Goal: Transaction & Acquisition: Obtain resource

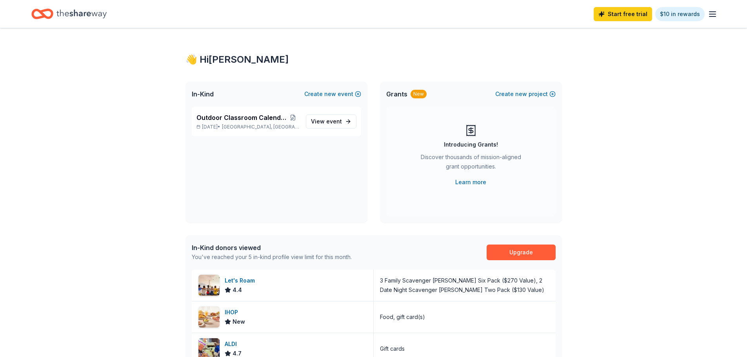
click at [469, 149] on div "Introducing Grants!" at bounding box center [471, 144] width 54 height 9
click at [634, 221] on div "👋 Hi Laura In-Kind Create new event Outdoor Classroom Calendar Raffle Jan 01, 2…" at bounding box center [373, 303] width 747 height 550
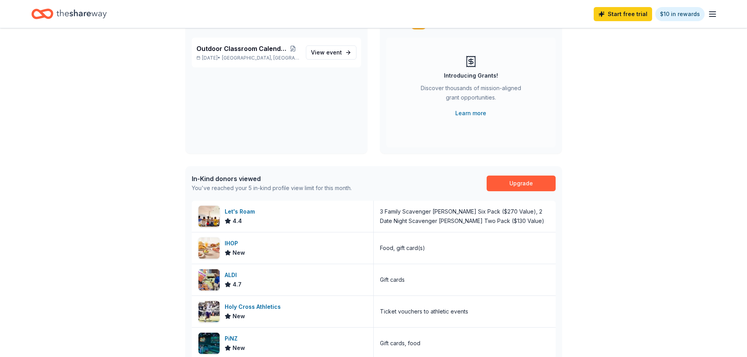
scroll to position [0, 0]
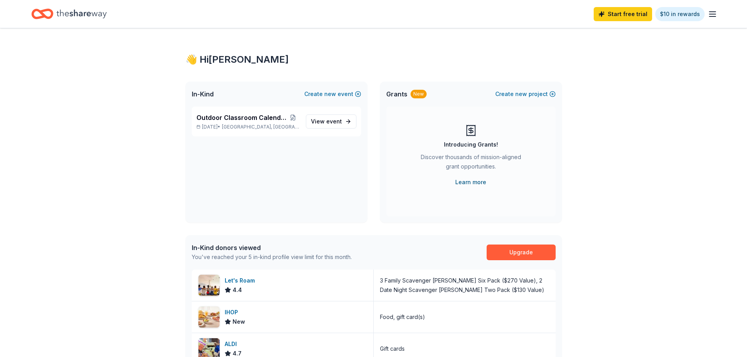
click at [475, 187] on link "Learn more" at bounding box center [470, 182] width 31 height 9
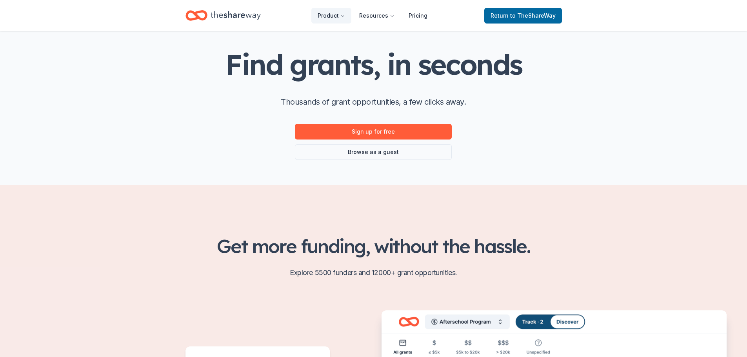
scroll to position [47, 0]
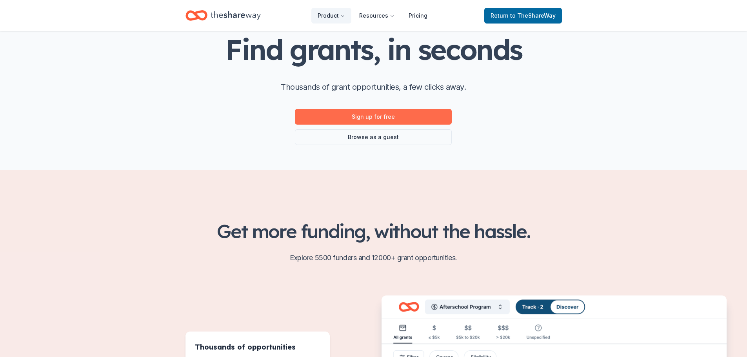
click at [391, 125] on link "Sign up for free" at bounding box center [373, 117] width 157 height 16
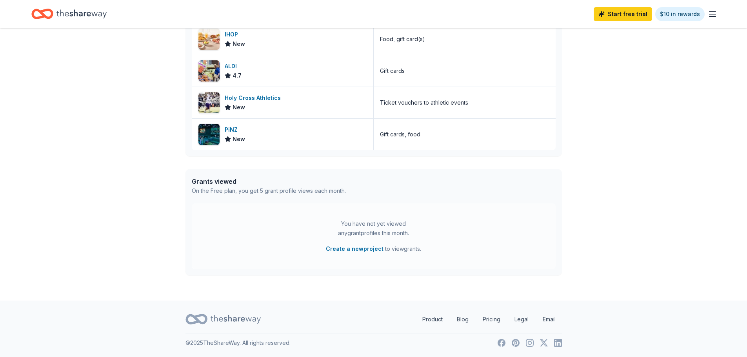
scroll to position [487, 0]
click at [524, 203] on div "You have not yet viewed any grant profiles this month. Create a new project to …" at bounding box center [374, 236] width 364 height 66
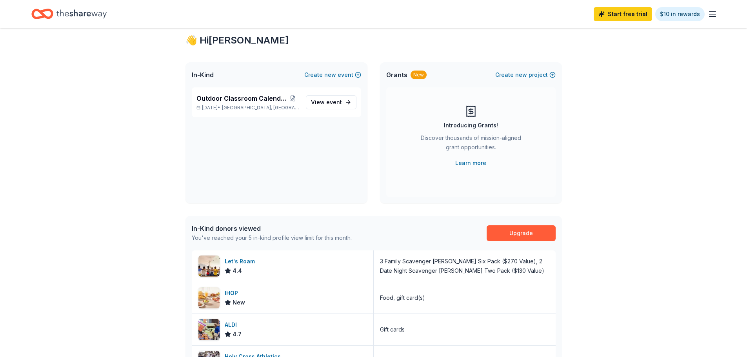
scroll to position [72, 0]
click at [477, 168] on link "Learn more" at bounding box center [470, 162] width 31 height 9
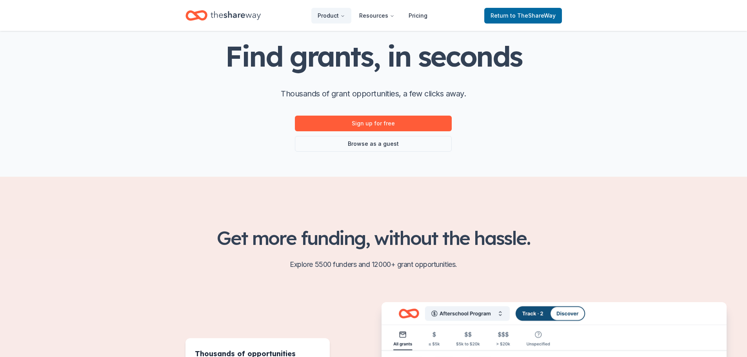
scroll to position [63, 0]
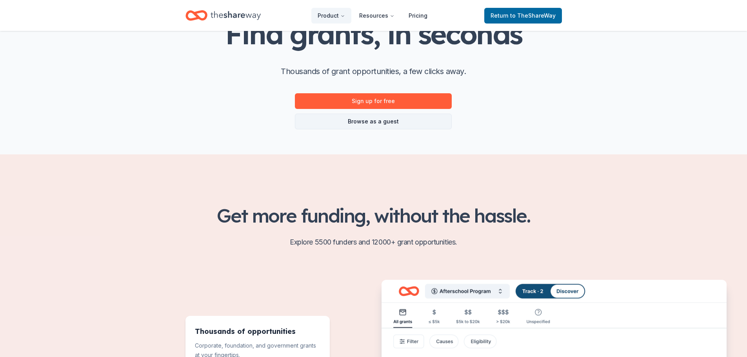
click at [398, 129] on link "Browse as a guest" at bounding box center [373, 122] width 157 height 16
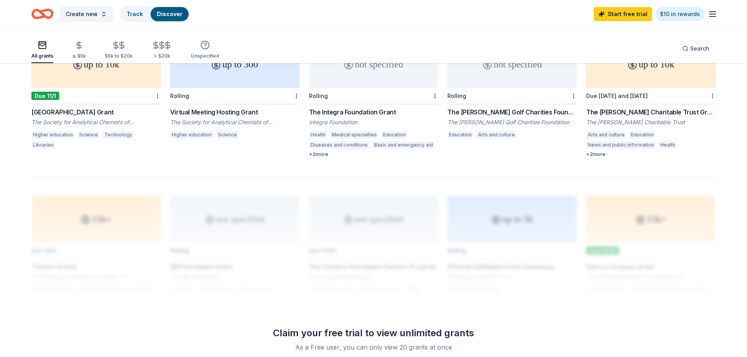
scroll to position [486, 0]
click at [73, 118] on div "Pittsburgh Conference Memorial National College Grant" at bounding box center [95, 113] width 129 height 9
click at [86, 58] on div "≤ $5k" at bounding box center [79, 56] width 14 height 6
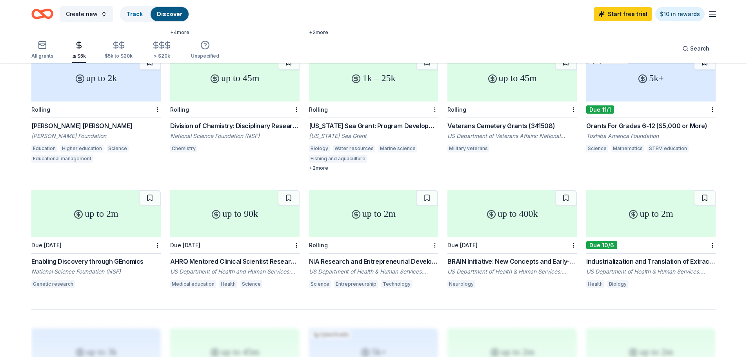
scroll to position [339, 0]
click at [83, 130] on div "Jonathan F Reichert Grant" at bounding box center [95, 124] width 129 height 9
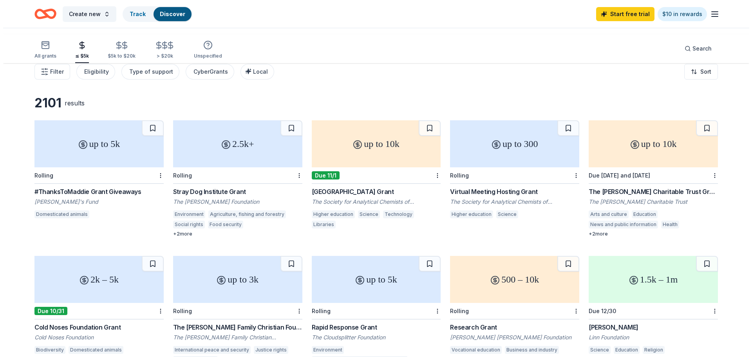
scroll to position [0, 0]
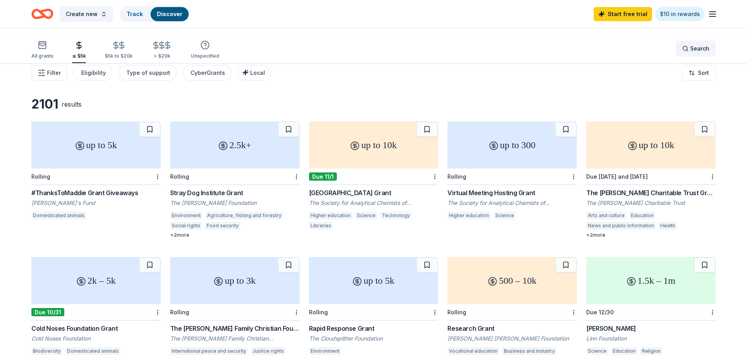
click at [690, 53] on span "Search" at bounding box center [699, 48] width 19 height 9
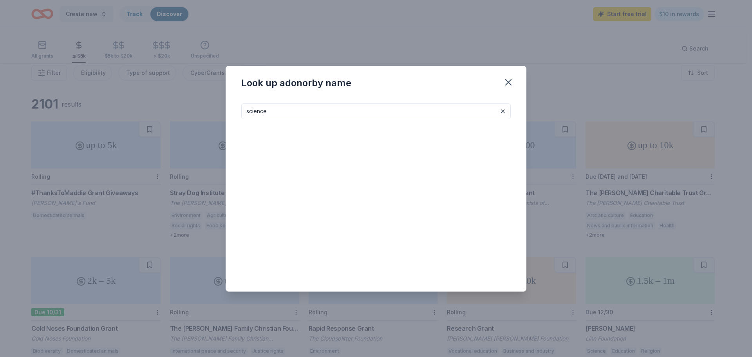
type input "science"
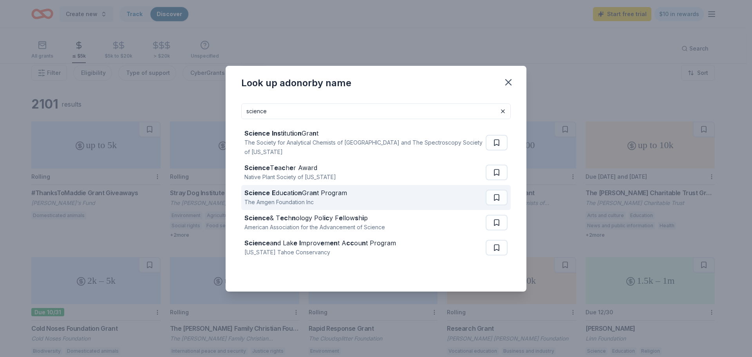
click at [257, 198] on div "Science E du c at i o n Gra n t Program" at bounding box center [296, 192] width 103 height 9
click at [245, 198] on div "Science E du c at i o n Gra n t Program" at bounding box center [296, 192] width 103 height 9
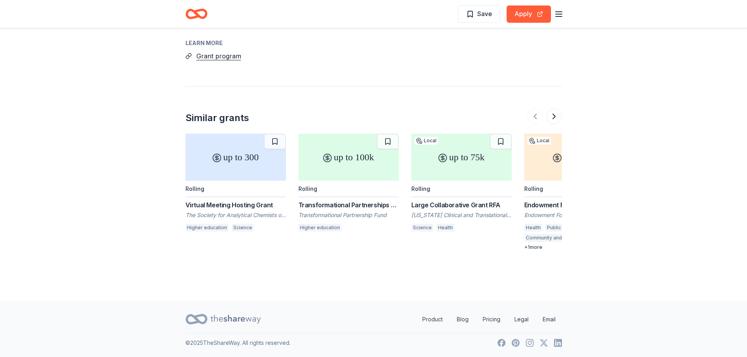
scroll to position [772, 0]
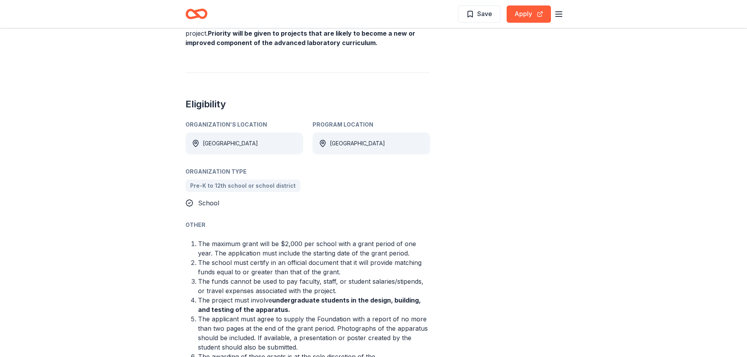
scroll to position [333, 0]
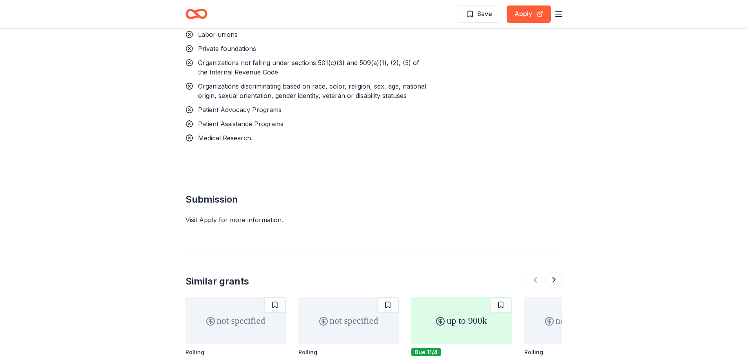
scroll to position [882, 0]
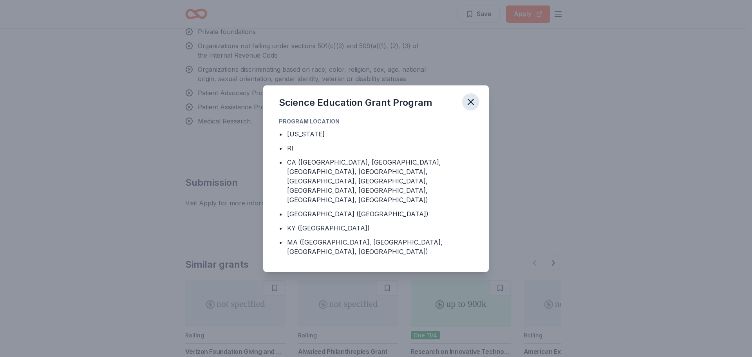
click at [474, 99] on icon "button" at bounding box center [470, 101] width 5 height 5
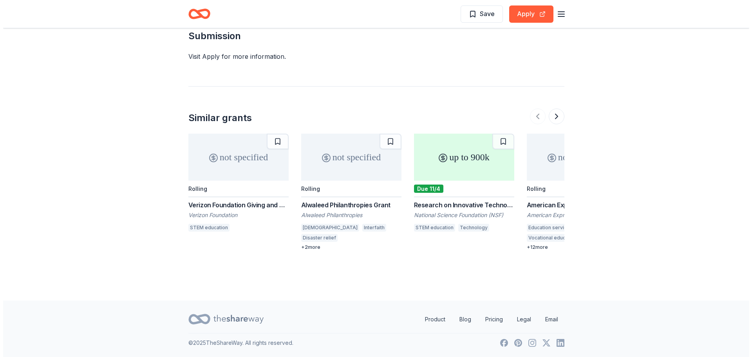
scroll to position [1807, 0]
click at [506, 19] on button "Apply" at bounding box center [528, 13] width 44 height 17
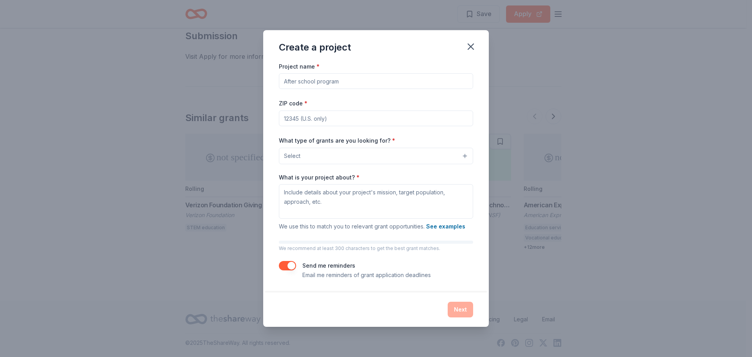
click at [407, 89] on input "Project name *" at bounding box center [376, 81] width 194 height 16
click at [279, 89] on input "Bring Science and Math to Life" at bounding box center [376, 81] width 194 height 16
type input "Bringing Science and Math to Life"
click at [279, 126] on input "ZIP code *" at bounding box center [376, 119] width 194 height 16
type input "01368"
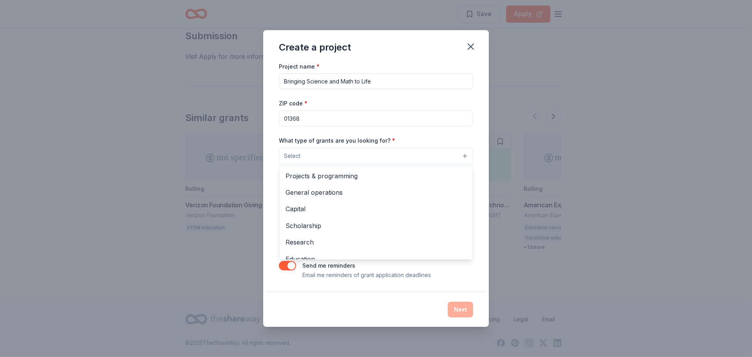
click at [299, 164] on button "Select" at bounding box center [376, 156] width 194 height 16
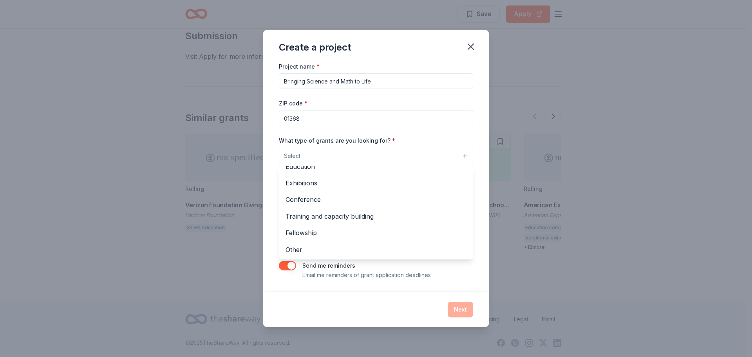
scroll to position [124, 0]
click at [336, 172] on span "Education" at bounding box center [376, 166] width 181 height 10
click at [404, 165] on div "Project name * Bringing Science and Math to Life ZIP code * 01368 What type of …" at bounding box center [376, 170] width 194 height 219
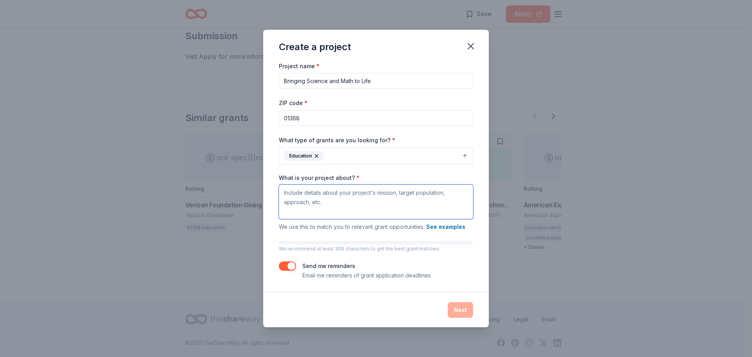
click at [448, 219] on textarea "What is your project about? *" at bounding box center [376, 202] width 194 height 34
drag, startPoint x: 318, startPoint y: 250, endPoint x: 208, endPoint y: 251, distance: 109.7
click at [208, 251] on div "Create a project Project name * Bringing Science and Math to Life ZIP code * 01…" at bounding box center [376, 178] width 752 height 357
paste textarea "This grant overview seeks to secure funding for innovative, project-based scien…"
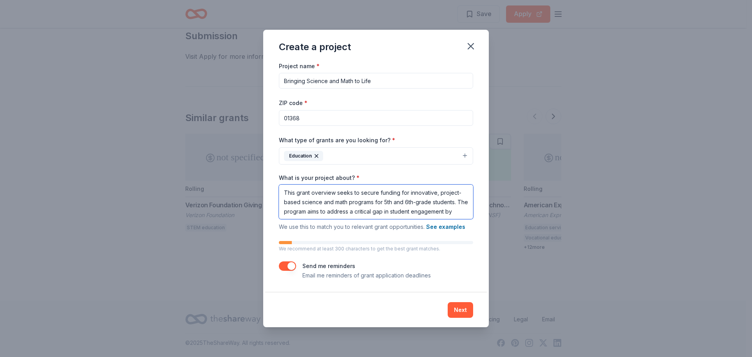
scroll to position [24, 0]
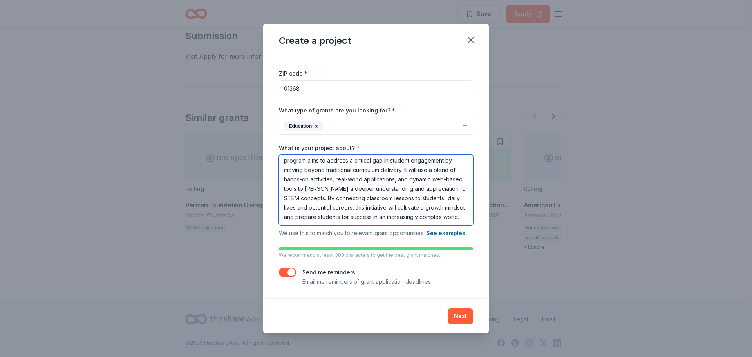
paste textarea "Standardized test scores and classroom observations reveal a lack of deep engag…"
type textarea "This grant overview seeks to secure funding for innovative, project-based scien…"
click at [473, 315] on button "Next" at bounding box center [460, 316] width 25 height 16
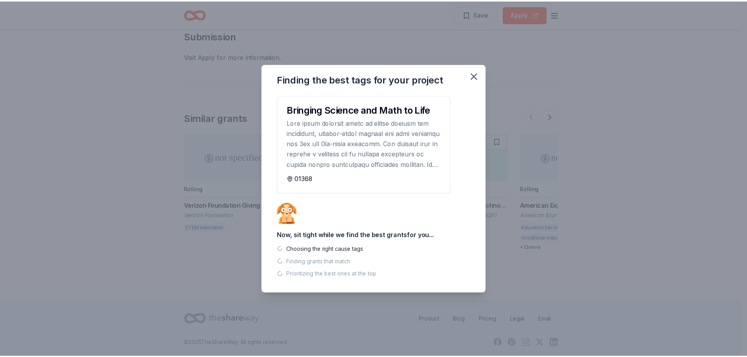
scroll to position [0, 0]
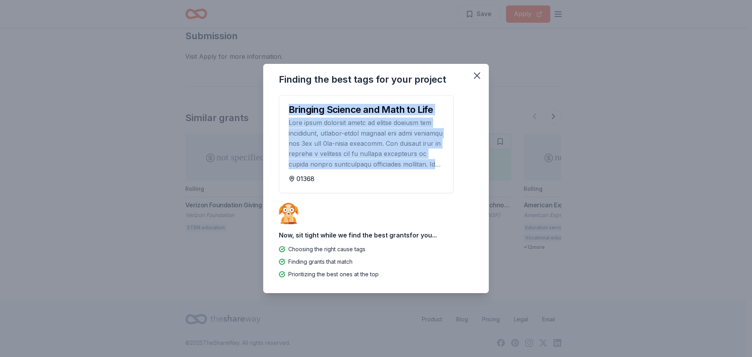
drag, startPoint x: 525, startPoint y: 186, endPoint x: 526, endPoint y: 204, distance: 18.0
click at [489, 204] on div "Finding the best tags for your project Bringing Science and Math to Life 01368 …" at bounding box center [376, 178] width 226 height 229
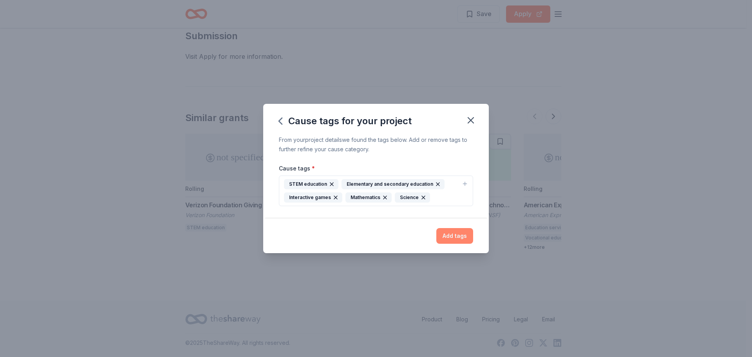
click at [473, 244] on button "Add tags" at bounding box center [455, 236] width 37 height 16
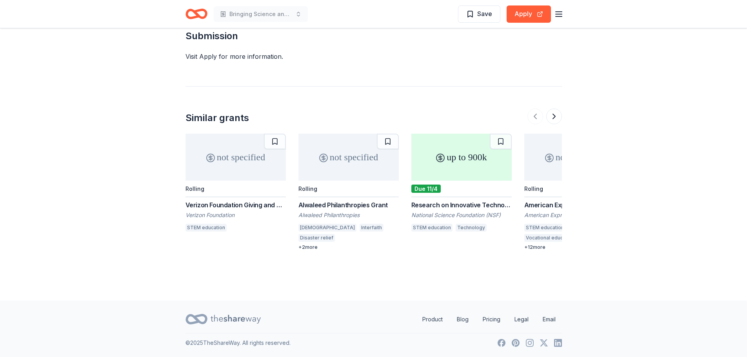
click at [241, 210] on div "Verizon Foundation Giving and Grants" at bounding box center [235, 204] width 100 height 9
click at [551, 111] on button at bounding box center [554, 117] width 16 height 16
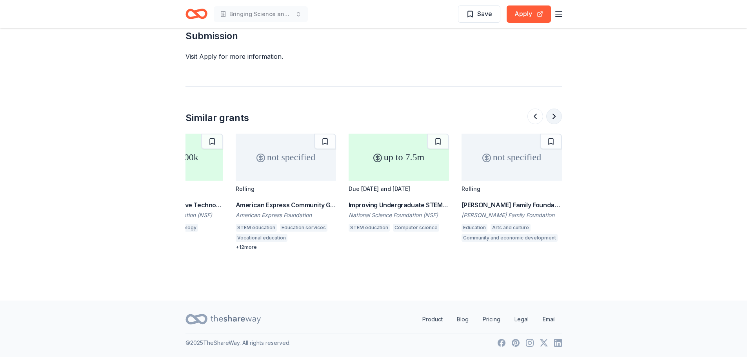
scroll to position [0, 310]
click at [223, 210] on div "Research on Innovative Technologies for Enhanced Learning" at bounding box center [173, 204] width 100 height 9
click at [546, 115] on button at bounding box center [554, 117] width 16 height 16
click at [546, 115] on div at bounding box center [544, 117] width 34 height 16
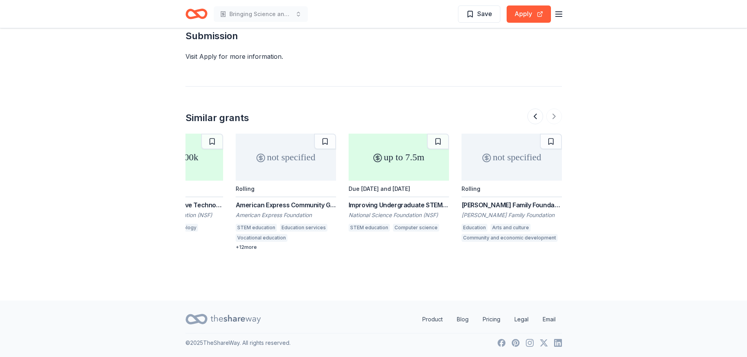
click at [546, 114] on div at bounding box center [544, 117] width 34 height 16
click at [496, 210] on div "[PERSON_NAME] Family Foundation Grant" at bounding box center [511, 204] width 100 height 9
click at [385, 107] on div "Similar grants not specified Rolling Verizon Foundation Giving and Grants Veriz…" at bounding box center [373, 168] width 376 height 164
click at [546, 113] on div at bounding box center [544, 117] width 34 height 16
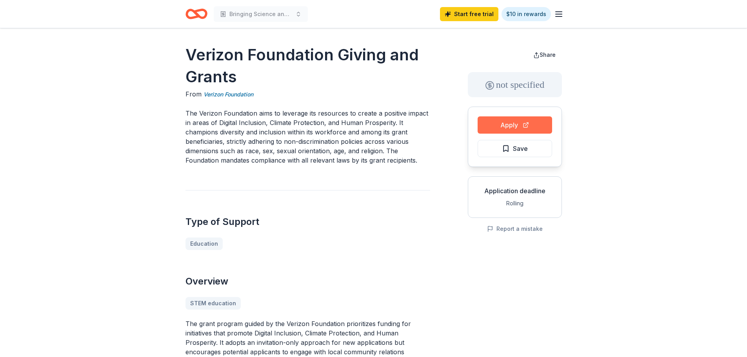
click at [495, 134] on button "Apply" at bounding box center [514, 124] width 74 height 17
click at [502, 154] on span "Save" at bounding box center [515, 148] width 26 height 10
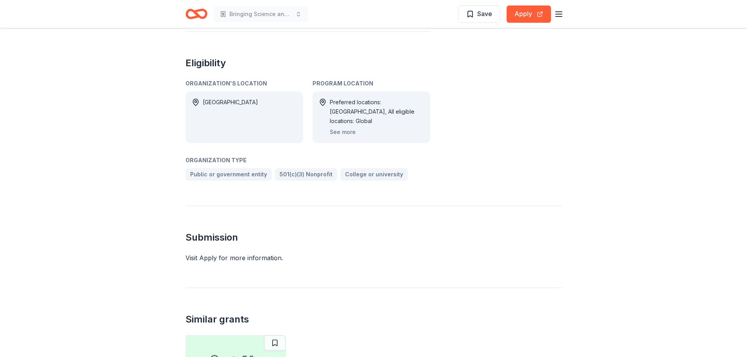
scroll to position [473, 0]
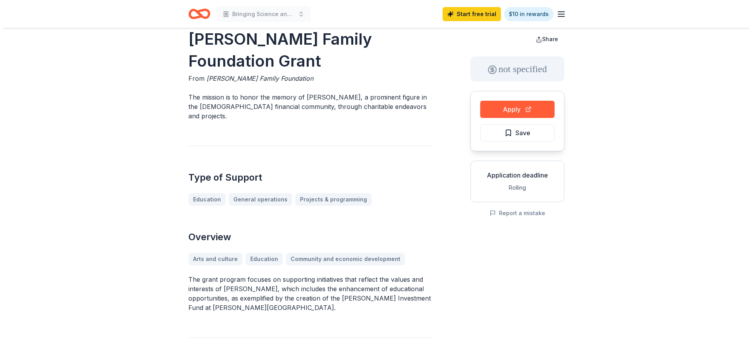
scroll to position [31, 0]
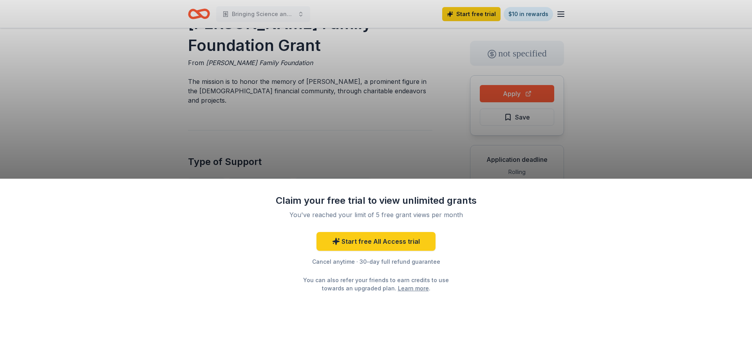
click at [669, 58] on div "Claim your free trial to view unlimited grants You've reached your limit of 5 f…" at bounding box center [376, 178] width 752 height 357
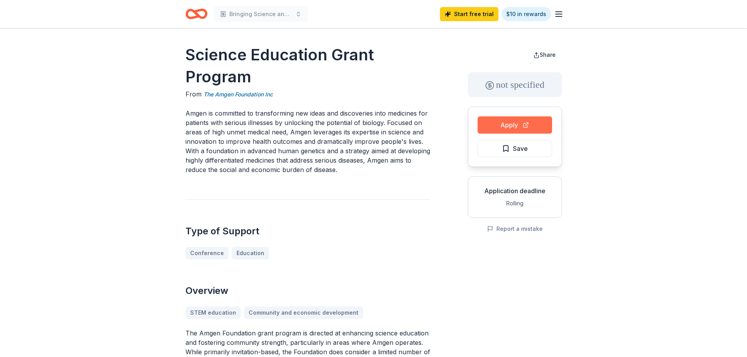
click at [477, 134] on button "Apply" at bounding box center [514, 124] width 74 height 17
